Goal: Find specific page/section: Find specific page/section

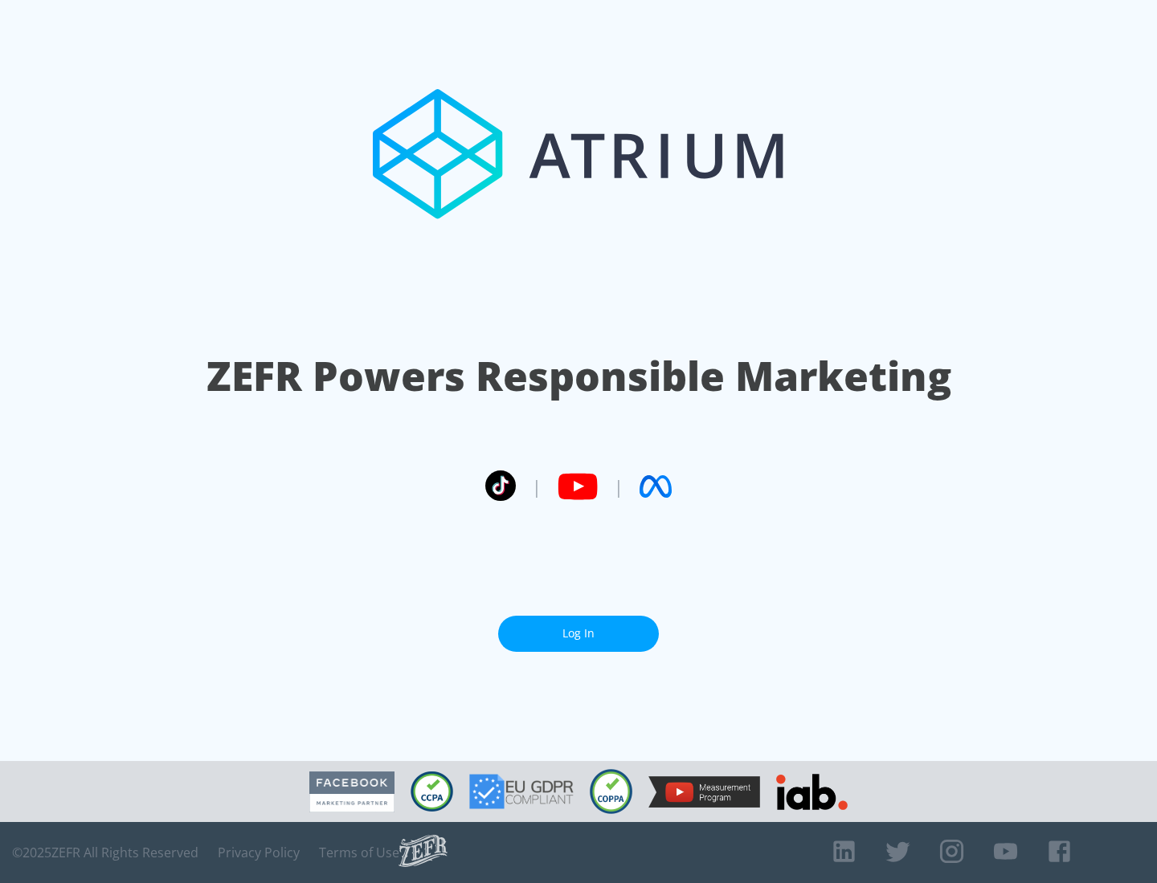
click at [578, 627] on link "Log In" at bounding box center [578, 634] width 161 height 36
